Goal: Transaction & Acquisition: Purchase product/service

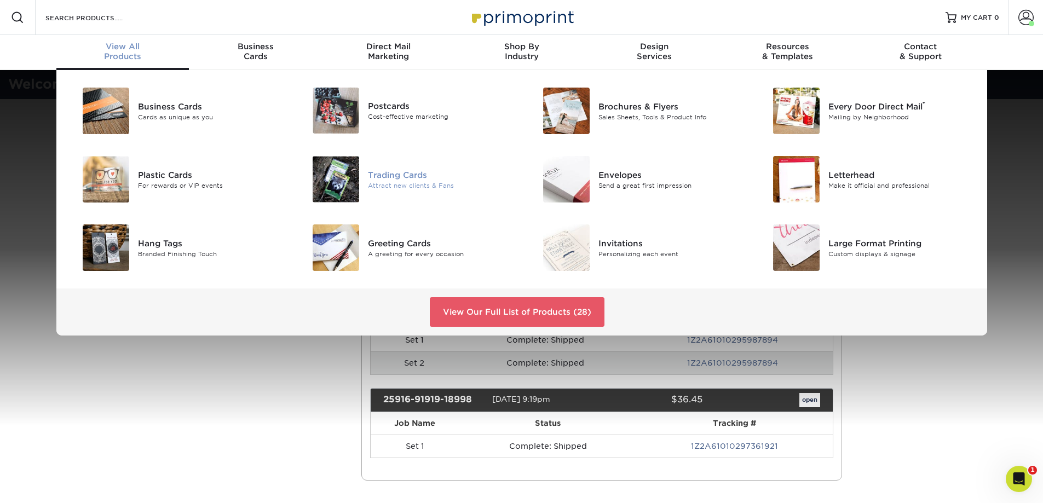
click at [349, 191] on img at bounding box center [336, 179] width 47 height 47
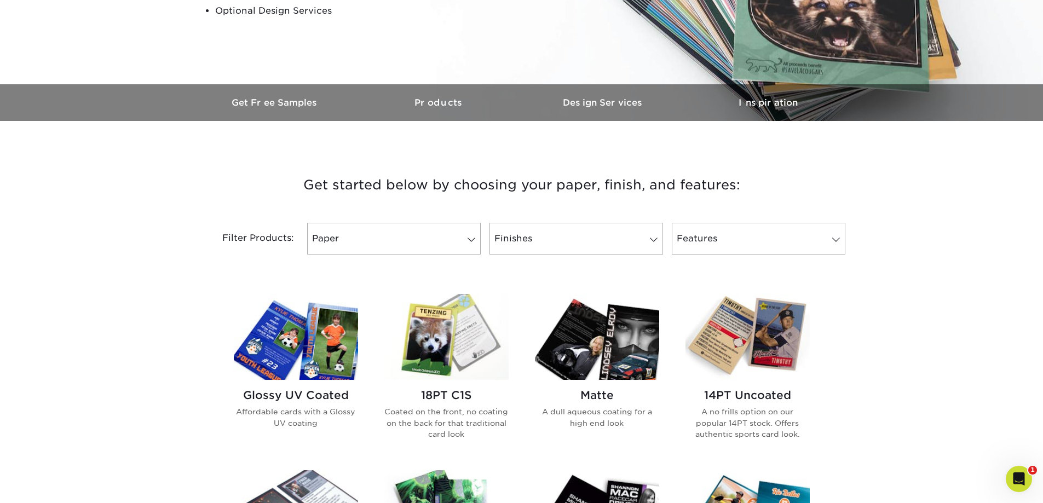
scroll to position [383, 0]
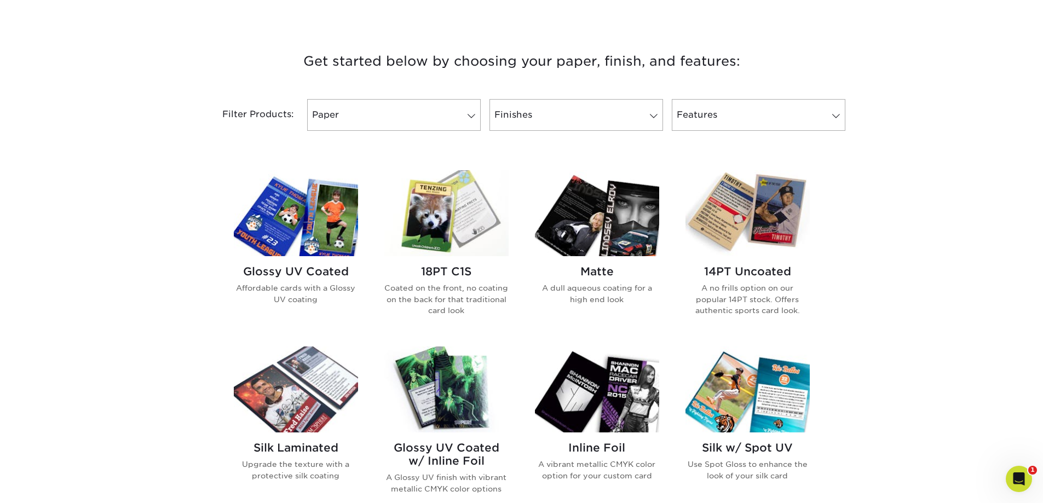
click at [288, 266] on h2 "Glossy UV Coated" at bounding box center [296, 271] width 124 height 13
click at [308, 270] on h2 "Glossy UV Coated" at bounding box center [296, 271] width 124 height 13
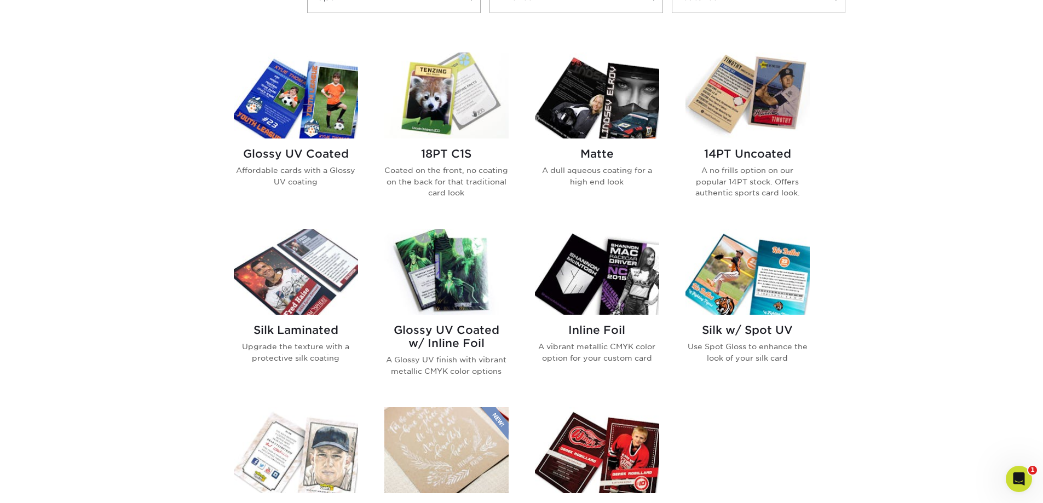
scroll to position [329, 0]
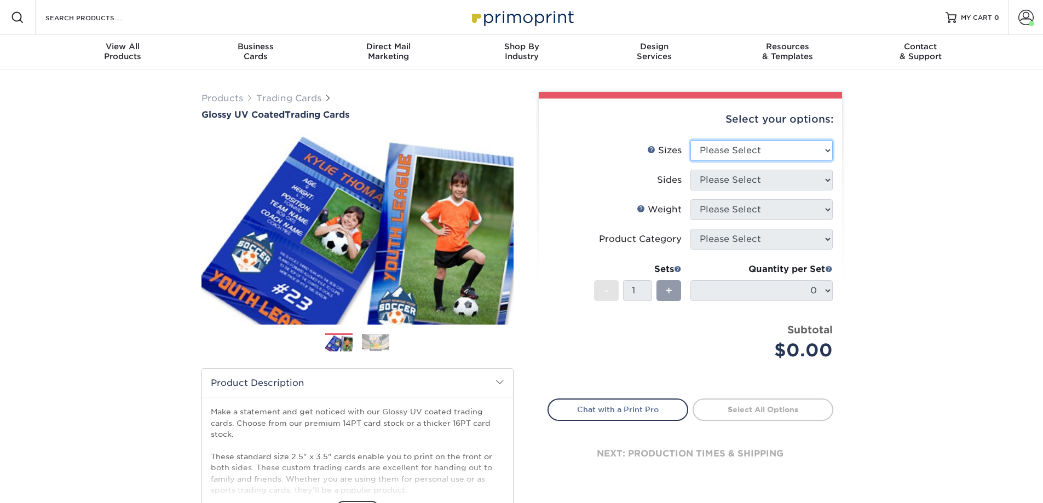
click at [805, 148] on select "Please Select 2.5" x 3.5"" at bounding box center [761, 150] width 142 height 21
select select "2.50x3.50"
click at [690, 140] on select "Please Select 2.5" x 3.5"" at bounding box center [761, 150] width 142 height 21
click at [802, 182] on select "Please Select Print Both Sides Print Front Only" at bounding box center [761, 180] width 142 height 21
select select "13abbda7-1d64-4f25-8bb2-c179b224825d"
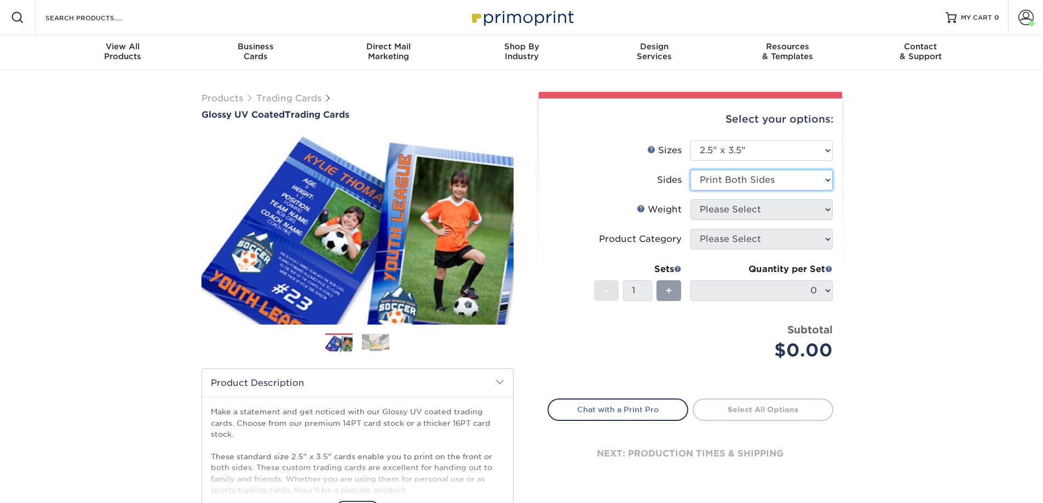
click at [690, 170] on select "Please Select Print Both Sides Print Front Only" at bounding box center [761, 180] width 142 height 21
click at [805, 212] on select "Please Select 16PT 14PT 18PT C1S" at bounding box center [761, 209] width 142 height 21
select select "16PT"
click at [690, 199] on select "Please Select 16PT 14PT 18PT C1S" at bounding box center [761, 209] width 142 height 21
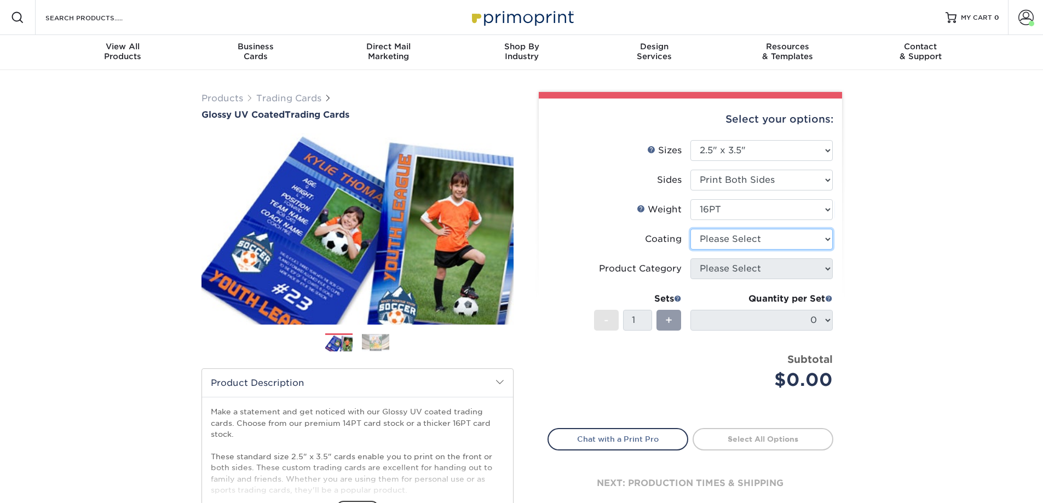
click at [811, 242] on select at bounding box center [761, 239] width 142 height 21
select select "ae367451-b2b8-45df-a344-0f05b6a12993"
click at [690, 229] on select at bounding box center [761, 239] width 142 height 21
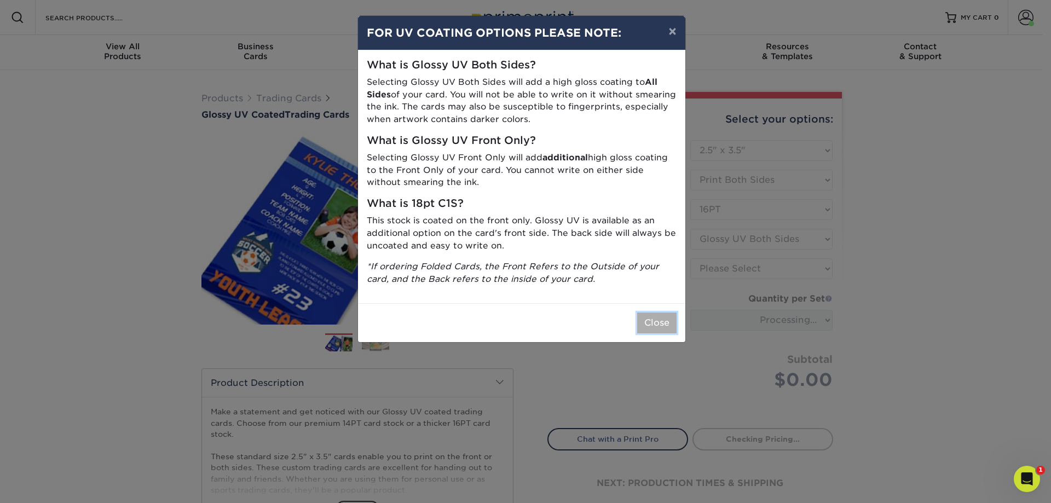
click at [653, 327] on button "Close" at bounding box center [656, 323] width 39 height 21
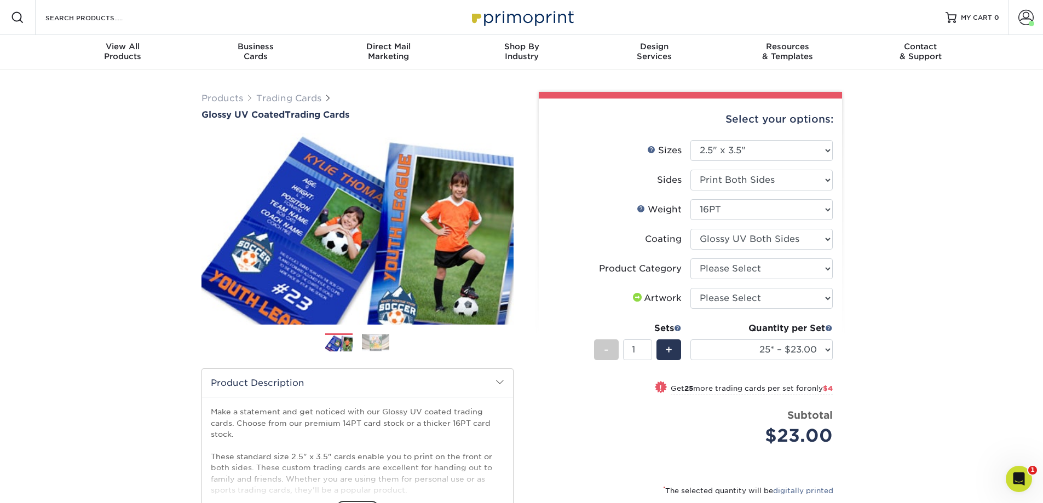
click at [801, 280] on li "Product Category Please Select Trading Cards" at bounding box center [690, 273] width 285 height 30
click at [804, 275] on select "Please Select Trading Cards" at bounding box center [761, 268] width 142 height 21
click at [801, 312] on li "Artwork Please Select I will upload files I need a design - $100" at bounding box center [690, 303] width 285 height 30
click at [811, 278] on select "Please Select Trading Cards" at bounding box center [761, 268] width 142 height 21
select select "c2f9bce9-36c2-409d-b101-c29d9d031e18"
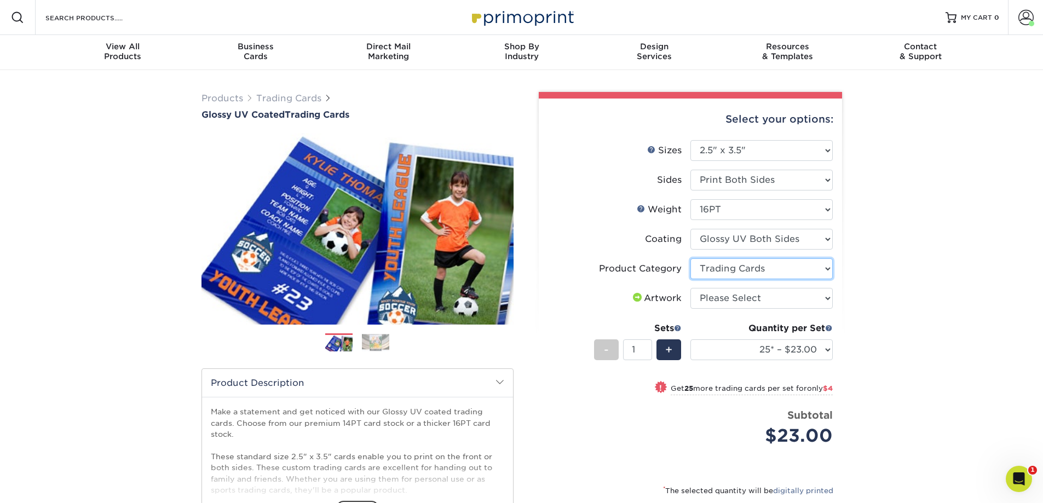
click at [690, 258] on select "Please Select Trading Cards" at bounding box center [761, 268] width 142 height 21
click at [808, 299] on select "Please Select I will upload files I need a design - $100" at bounding box center [761, 298] width 142 height 21
select select "upload"
click at [690, 288] on select "Please Select I will upload files I need a design - $100" at bounding box center [761, 298] width 142 height 21
click at [891, 362] on div "Products Trading Cards Glossy UV Coated Trading Cards Previous Next /" at bounding box center [521, 362] width 1043 height 585
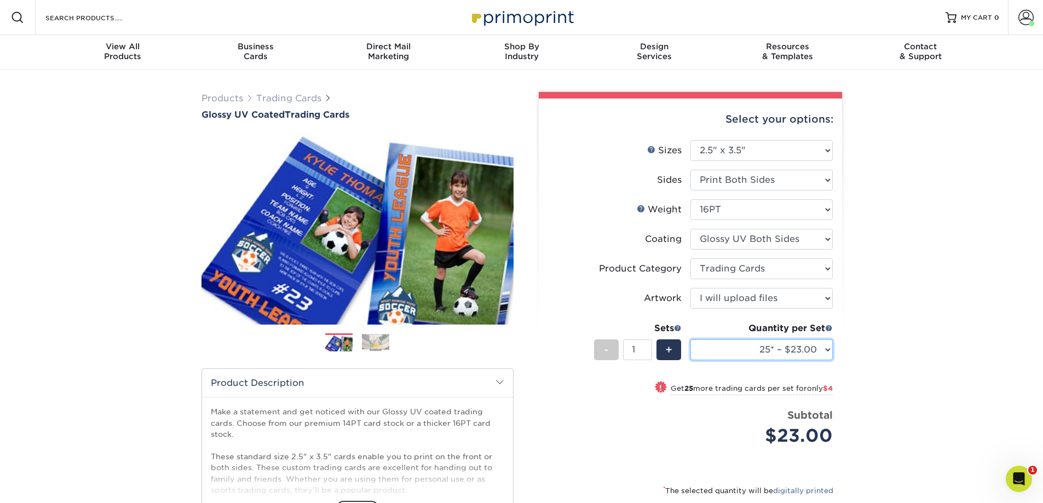
click at [829, 351] on select "25* – $23.00 50* – $27.00 75* – $33.00 100* – $37.00 250* – $47.00 500 – $58.00…" at bounding box center [761, 349] width 142 height 21
